Goal: Find specific page/section: Find specific page/section

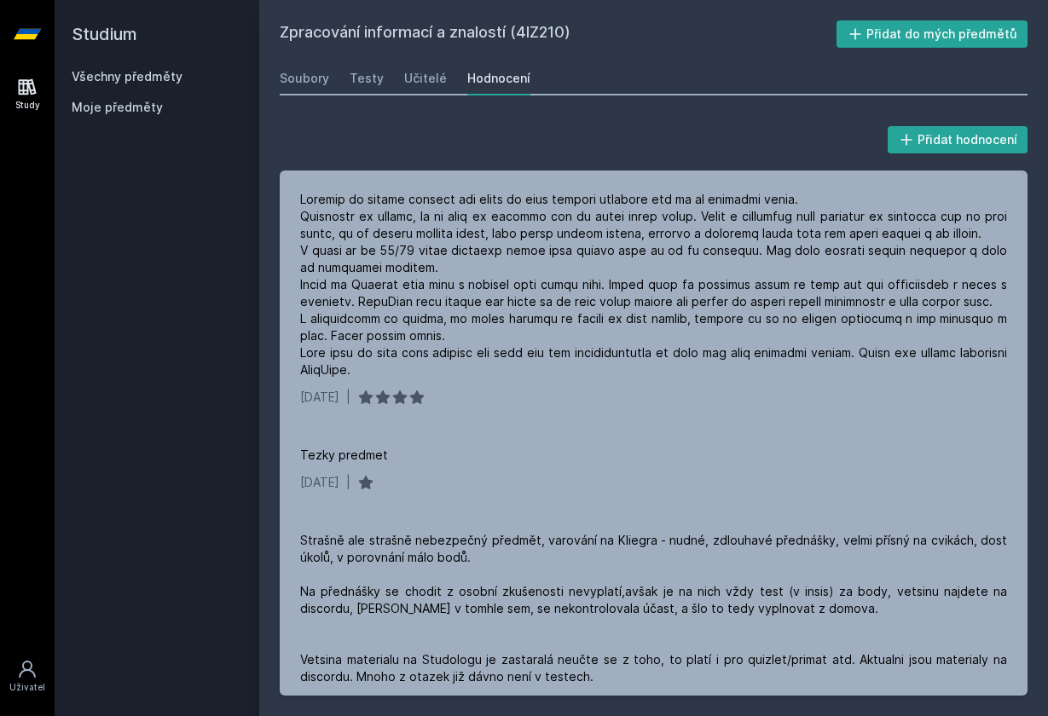
scroll to position [0, 189]
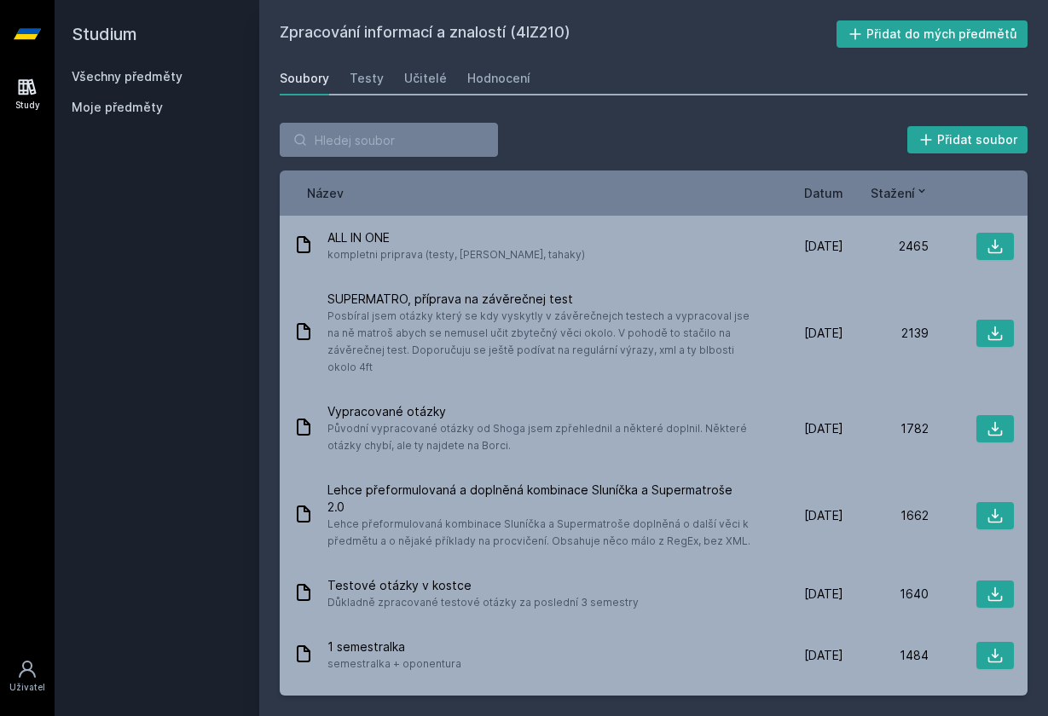
click at [155, 72] on link "Všechny předměty" at bounding box center [127, 76] width 111 height 14
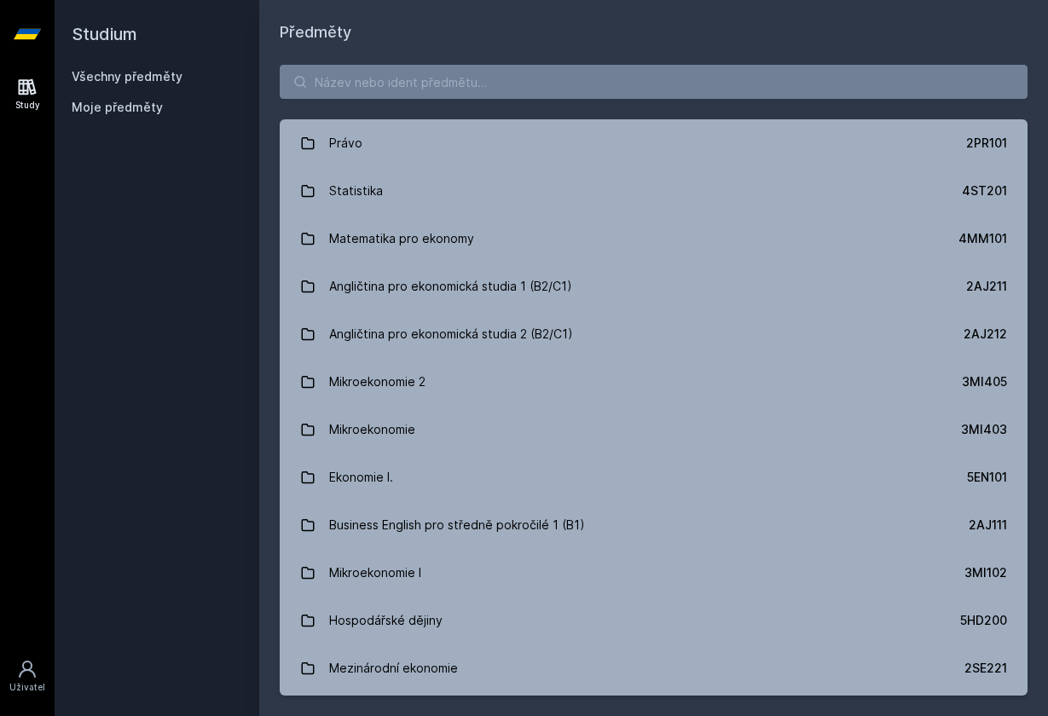
click at [342, 101] on div "Právo 2PR101 Statistika 4ST201 Matematika pro ekonomy 4MM101 Angličtina pro eko…" at bounding box center [653, 380] width 789 height 672
click at [340, 95] on input "search" at bounding box center [654, 82] width 748 height 34
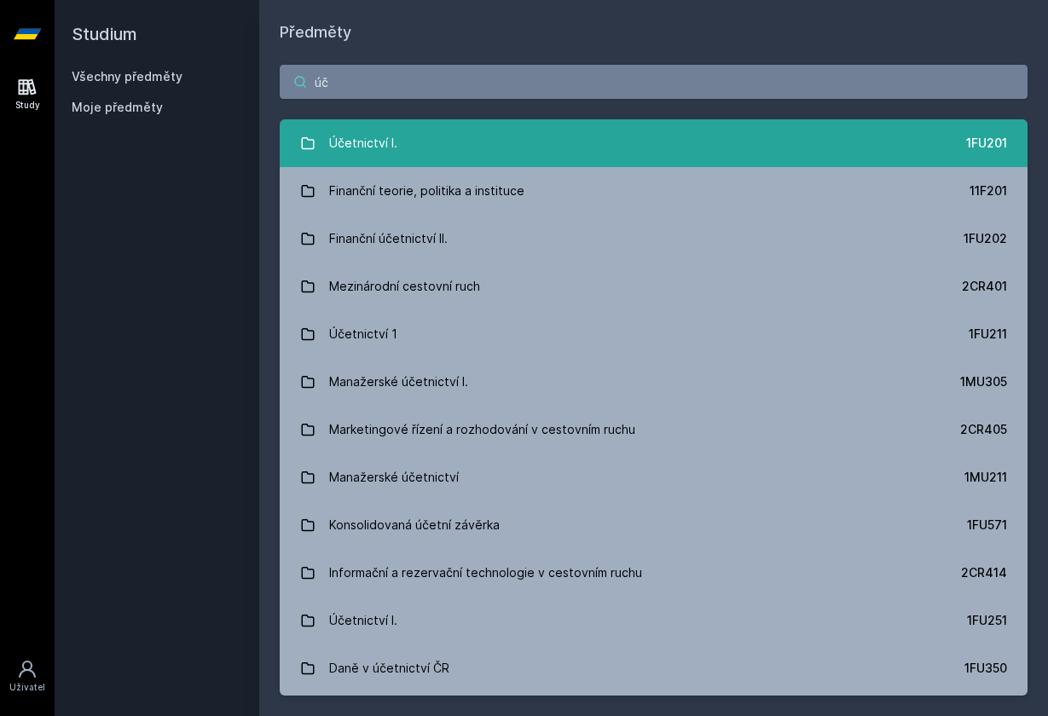
type input "úč"
click at [331, 153] on div "Účetnictví I." at bounding box center [363, 143] width 68 height 34
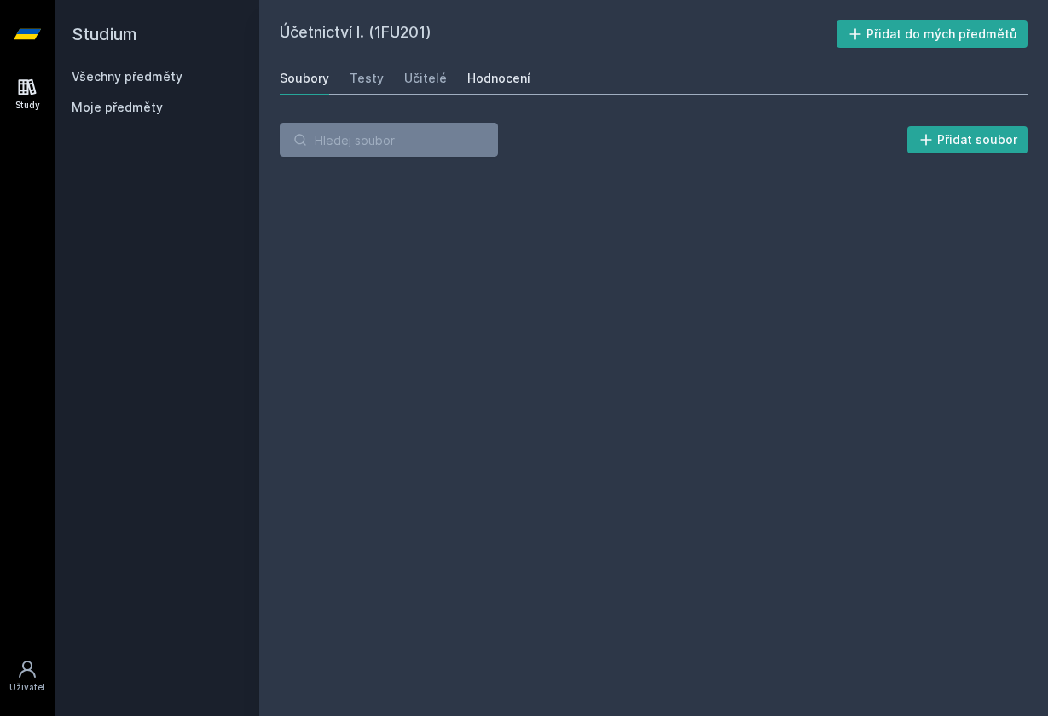
click at [509, 81] on div "Hodnocení" at bounding box center [498, 78] width 63 height 17
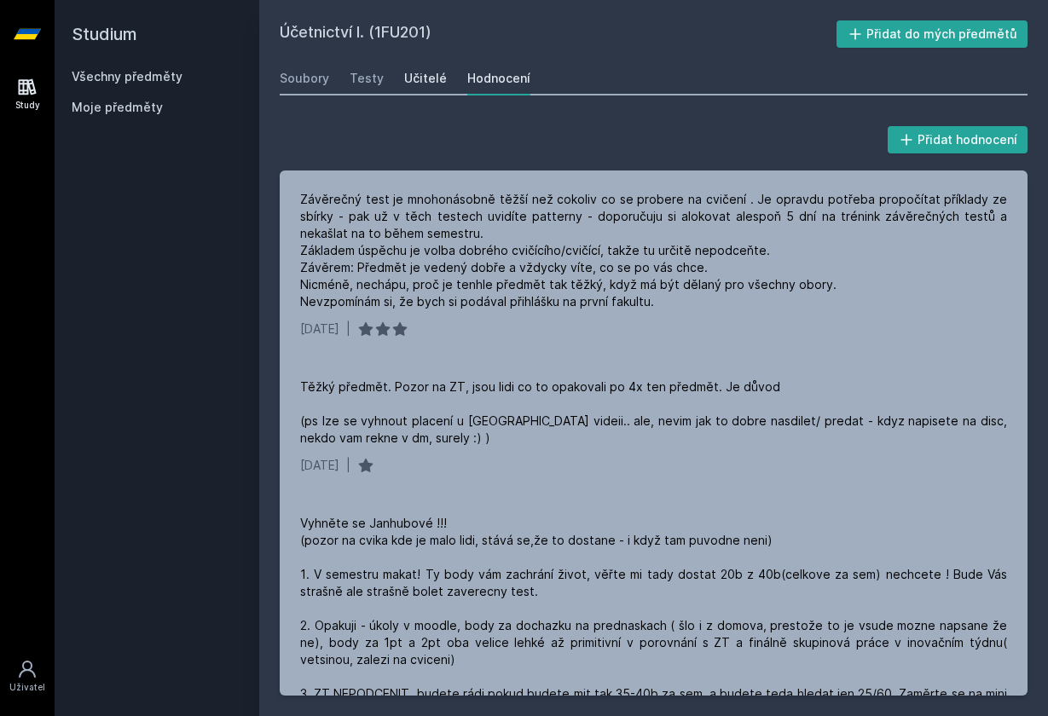
click at [417, 84] on div "Učitelé" at bounding box center [425, 78] width 43 height 17
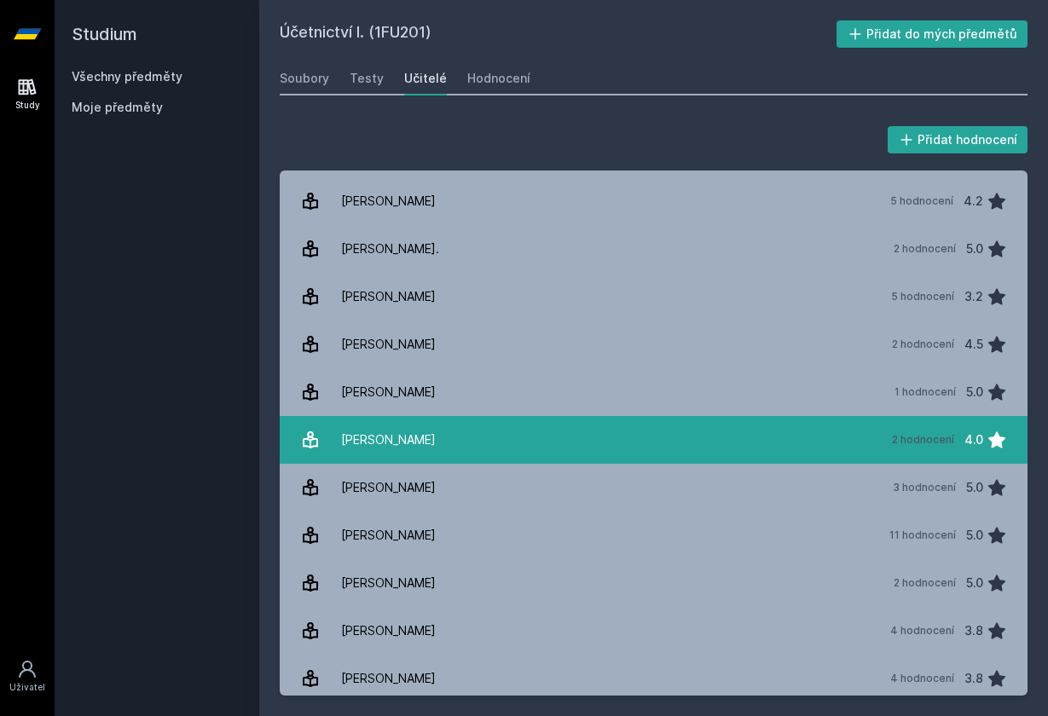
scroll to position [1250, 0]
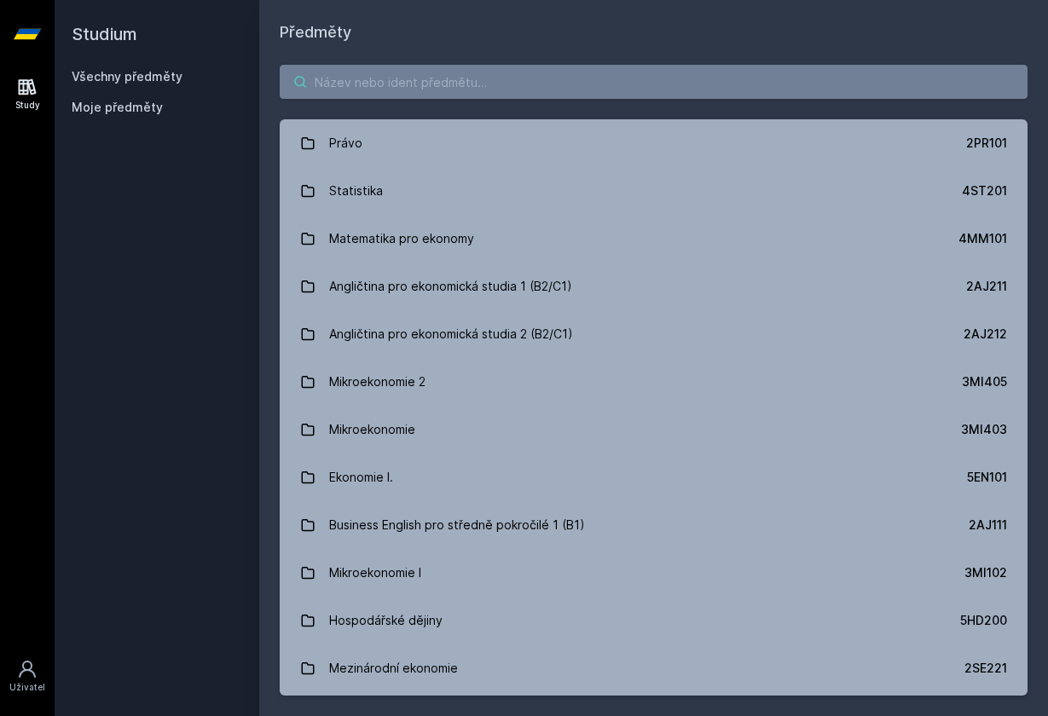
click at [377, 87] on input "search" at bounding box center [654, 82] width 748 height 34
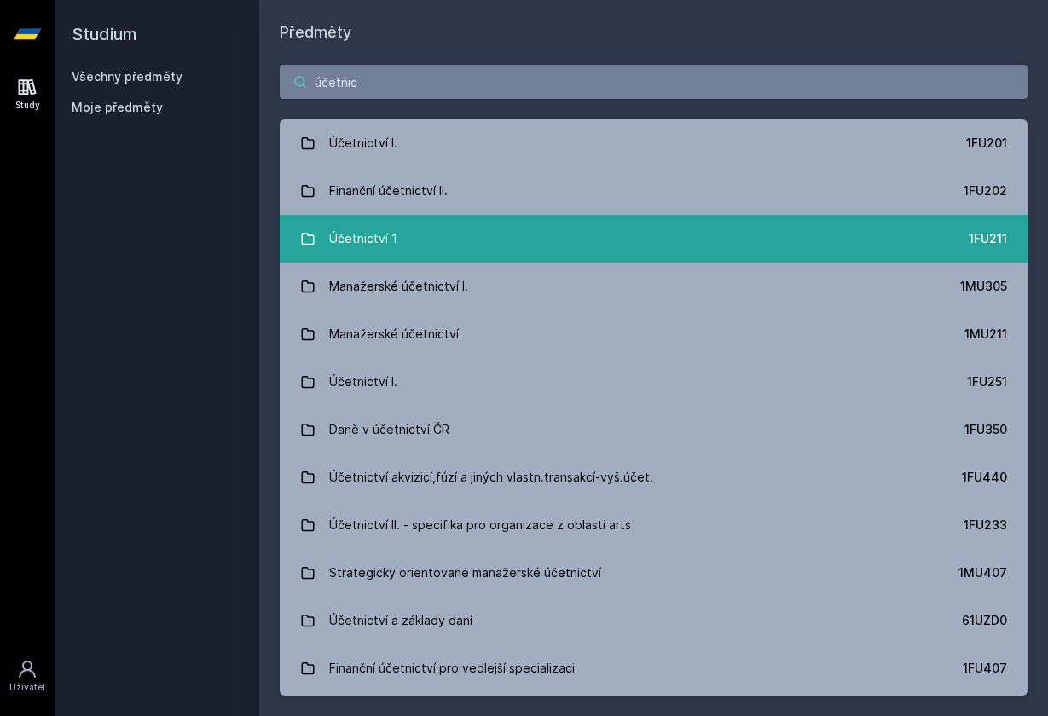
type input "účetnic"
click at [366, 240] on div "Účetnictví 1" at bounding box center [363, 239] width 68 height 34
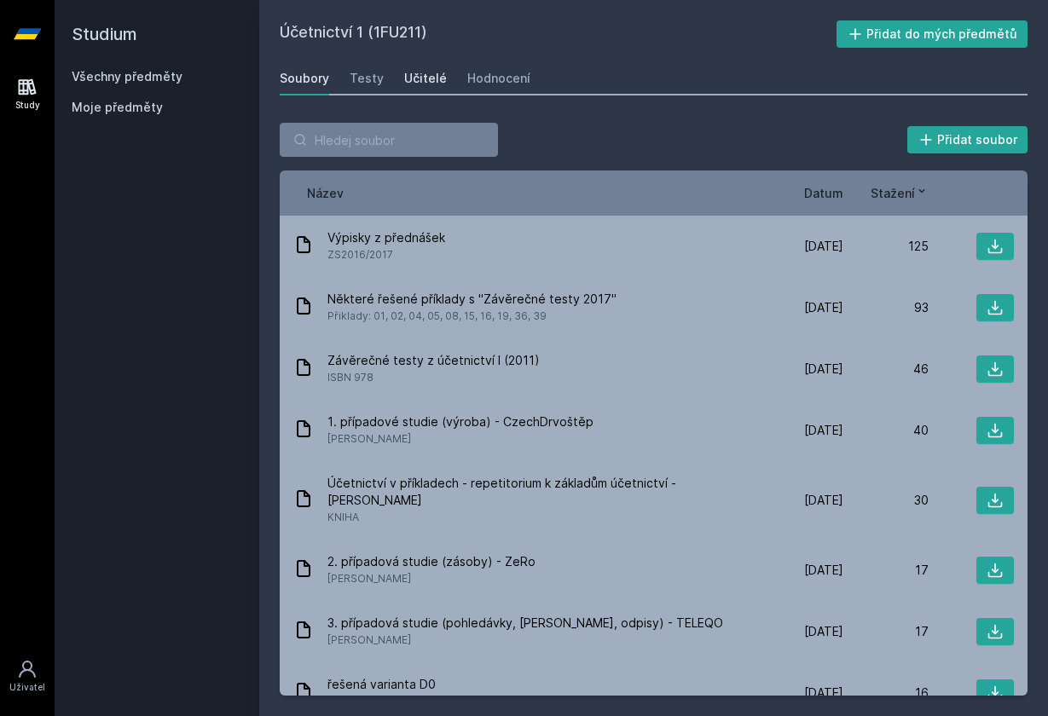
click at [430, 78] on div "Učitelé" at bounding box center [425, 78] width 43 height 17
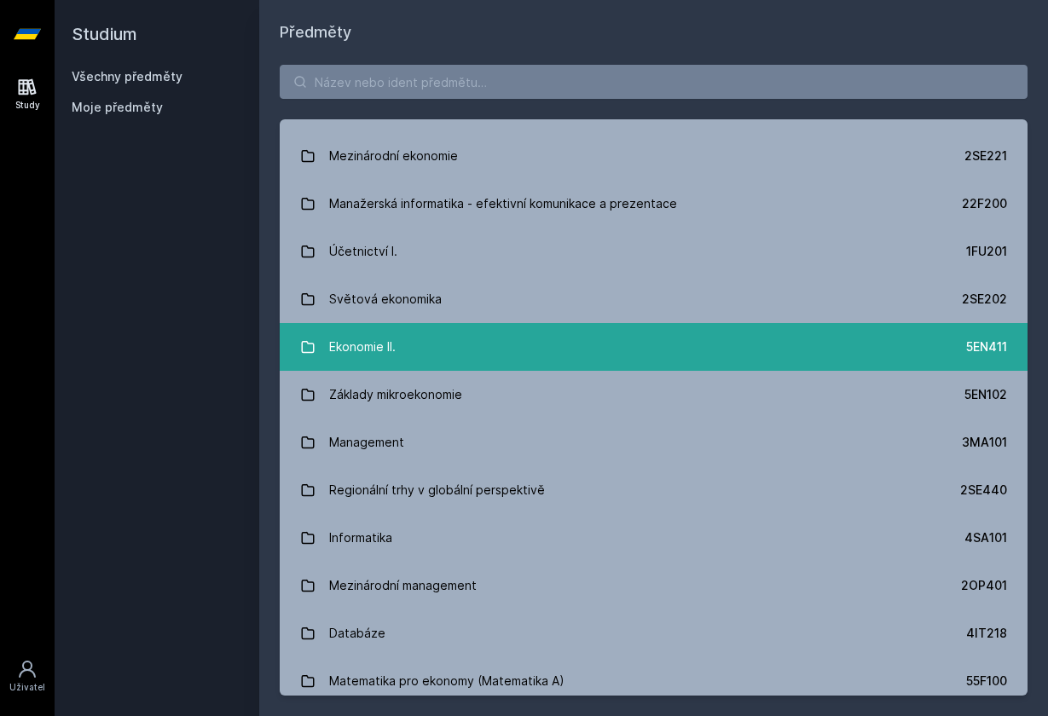
scroll to position [544, 0]
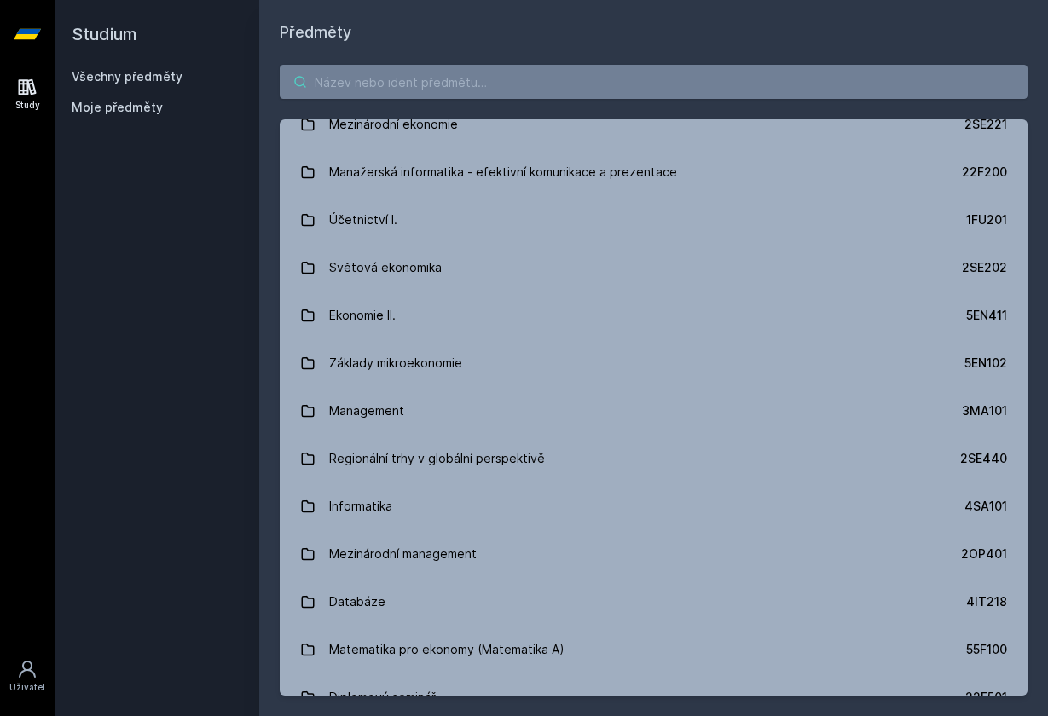
click at [401, 81] on input "search" at bounding box center [654, 82] width 748 height 34
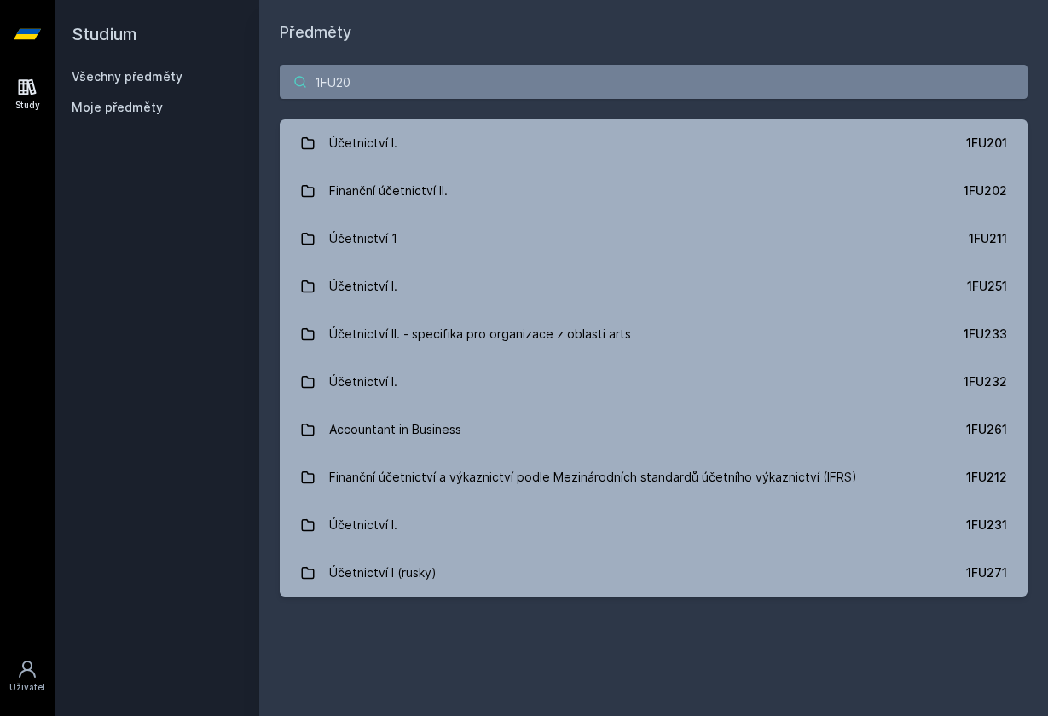
scroll to position [0, 0]
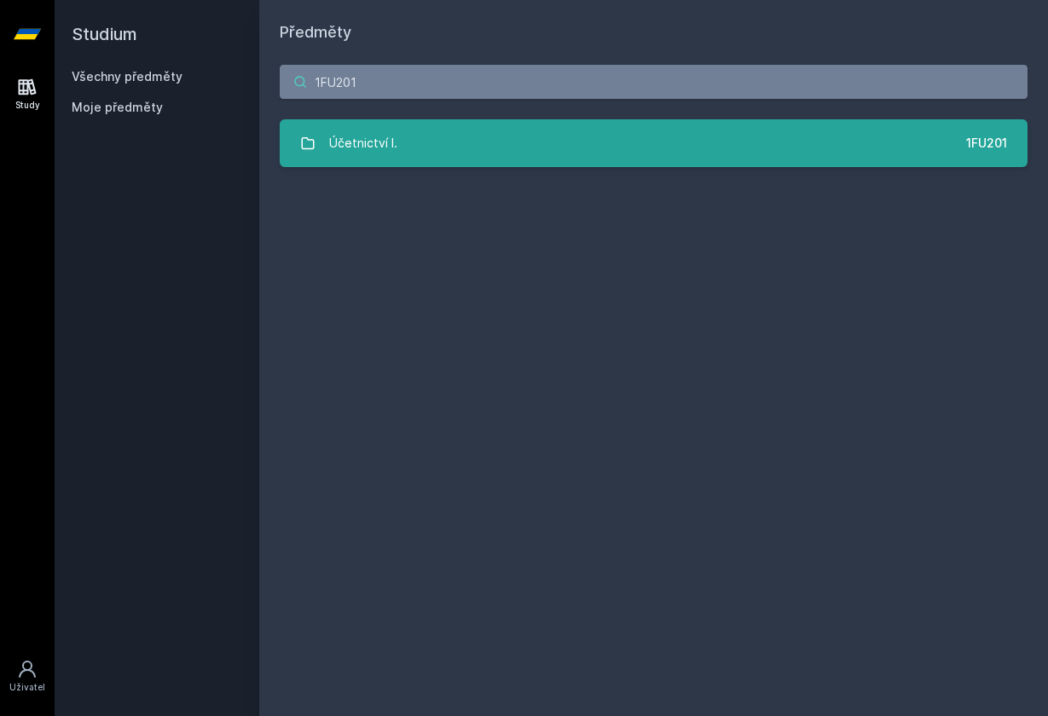
type input "1FU201"
click at [361, 155] on div "Účetnictví I." at bounding box center [363, 143] width 68 height 34
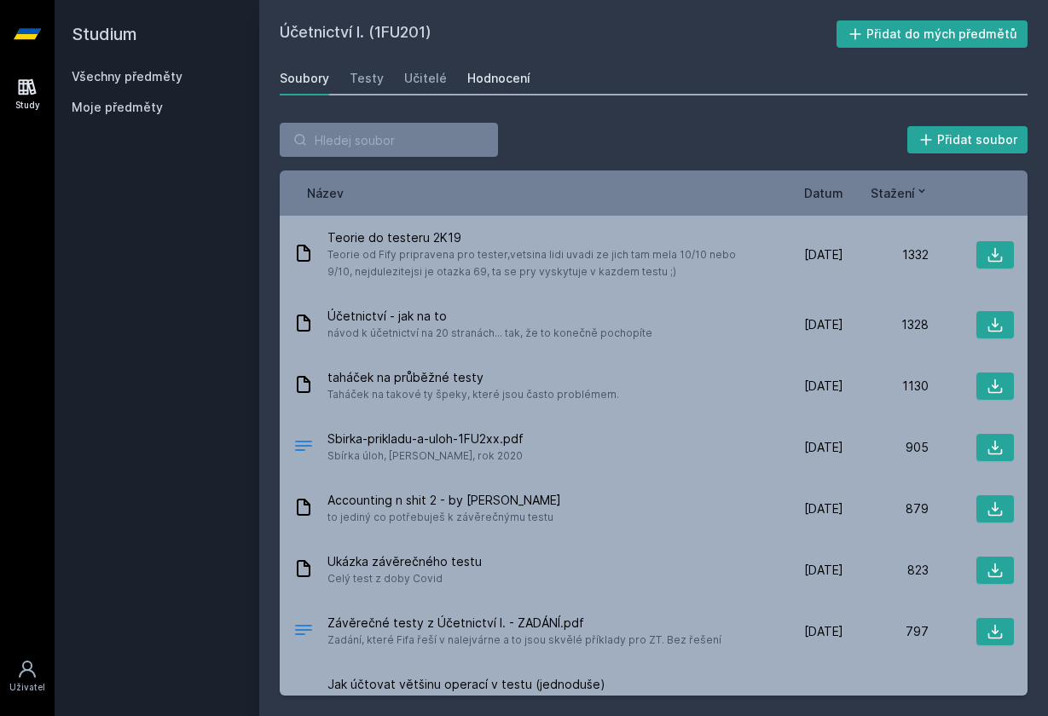
click at [480, 64] on link "Hodnocení" at bounding box center [498, 78] width 63 height 34
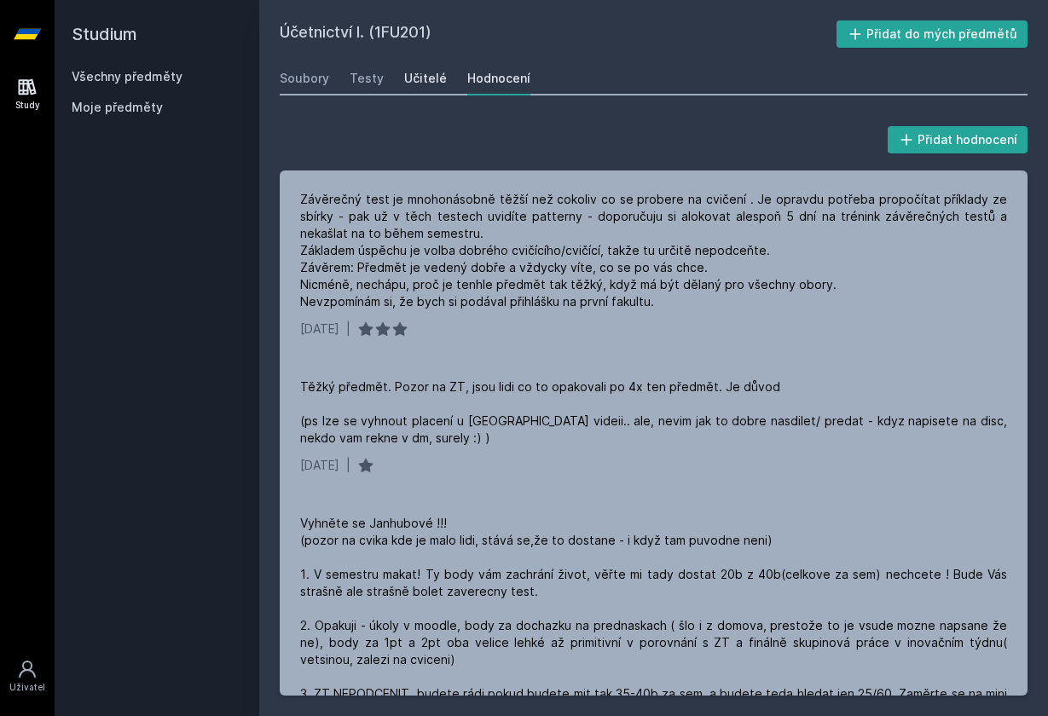
click at [419, 78] on div "Učitelé" at bounding box center [425, 78] width 43 height 17
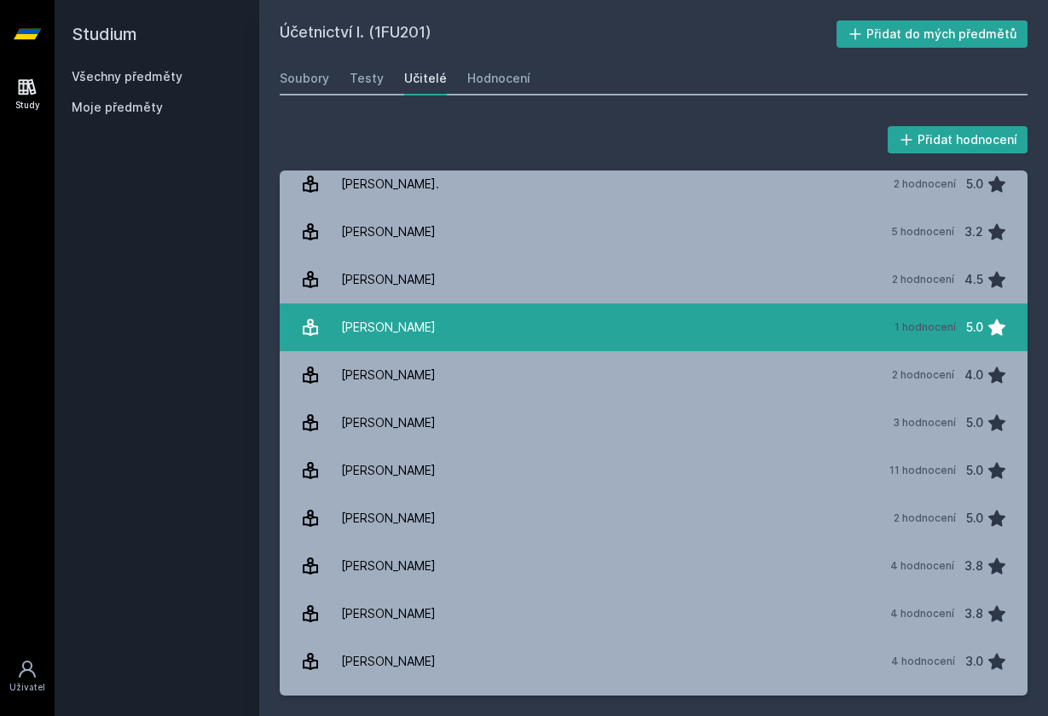
scroll to position [1263, 0]
